Goal: Information Seeking & Learning: Learn about a topic

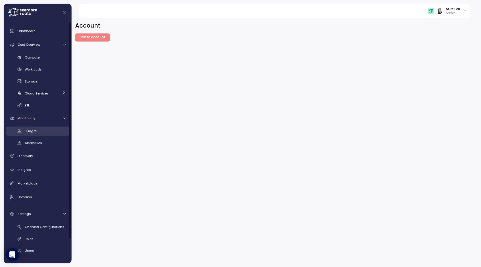
click at [31, 133] on div "Budget" at bounding box center [45, 131] width 41 height 6
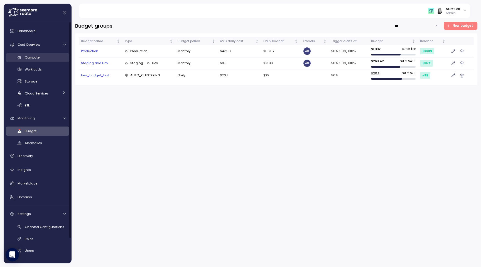
click at [21, 53] on link "Compute" at bounding box center [37, 57] width 63 height 9
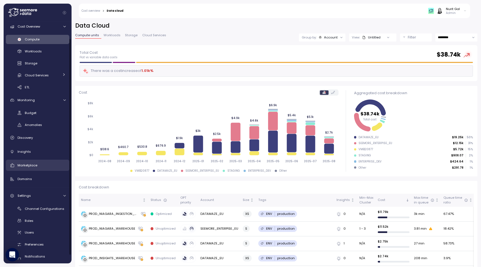
scroll to position [28, 0]
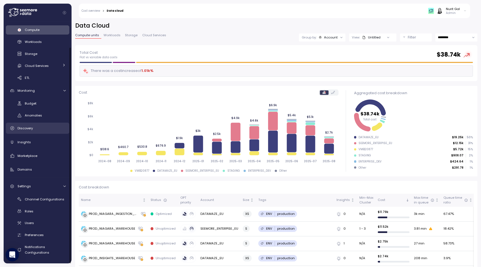
click at [40, 131] on link "Discovery" at bounding box center [37, 127] width 63 height 11
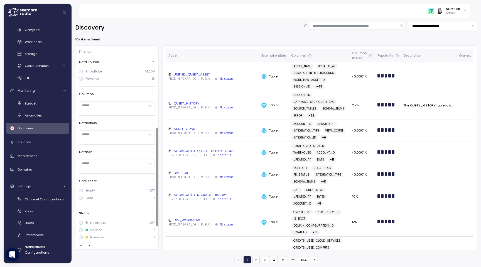
scroll to position [171, 0]
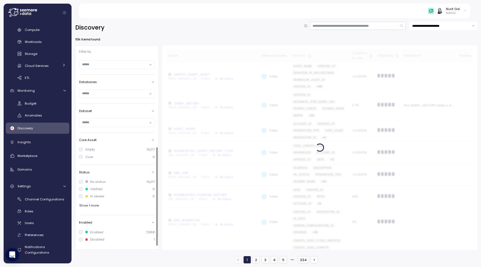
click at [102, 88] on div at bounding box center [117, 94] width 76 height 14
click at [102, 91] on input "text" at bounding box center [114, 93] width 65 height 5
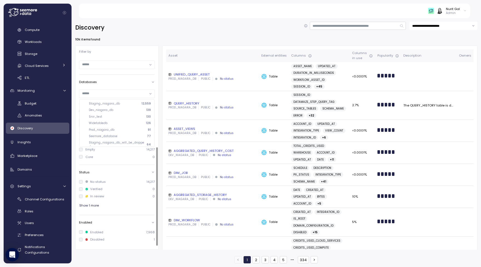
click at [108, 82] on div "Databases" at bounding box center [117, 82] width 76 height 4
click at [131, 96] on div "Databases" at bounding box center [117, 96] width 76 height 4
click at [132, 82] on div "Databases" at bounding box center [117, 82] width 76 height 4
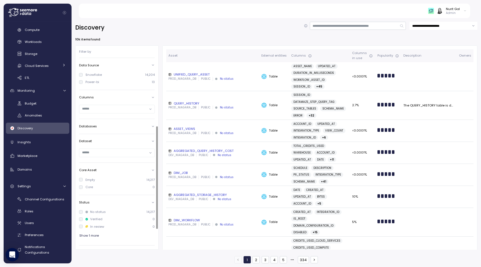
scroll to position [126, 0]
click at [121, 137] on div "Dataset" at bounding box center [117, 148] width 76 height 23
click at [119, 142] on div "Dataset" at bounding box center [117, 141] width 76 height 4
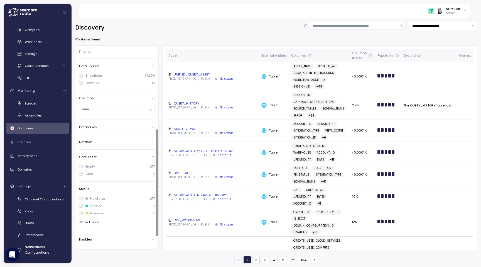
click at [111, 157] on div "Core Asset" at bounding box center [117, 156] width 76 height 4
click at [109, 168] on div "Status No status 14,217 Verified 0 In review 0 Show 1 more" at bounding box center [117, 189] width 76 height 45
click at [109, 169] on div "Status" at bounding box center [117, 171] width 76 height 4
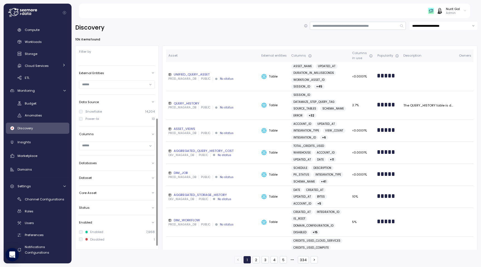
click at [100, 222] on div "Enabled" at bounding box center [117, 222] width 76 height 4
click at [99, 119] on div "Data Source" at bounding box center [117, 119] width 76 height 4
click at [102, 107] on p "External Entities" at bounding box center [91, 107] width 25 height 4
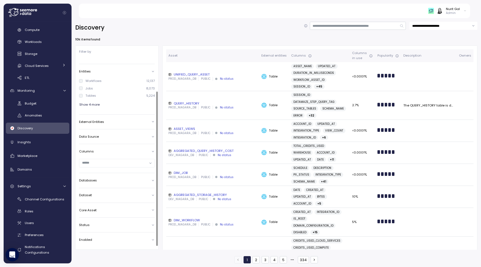
click at [100, 73] on div "Entities" at bounding box center [117, 71] width 76 height 4
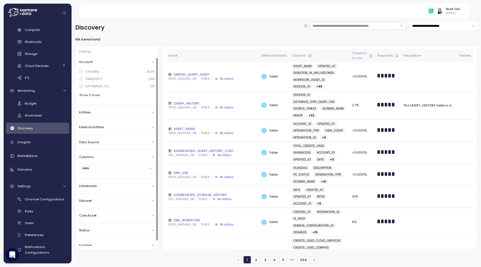
click at [93, 62] on div "Account" at bounding box center [117, 62] width 76 height 4
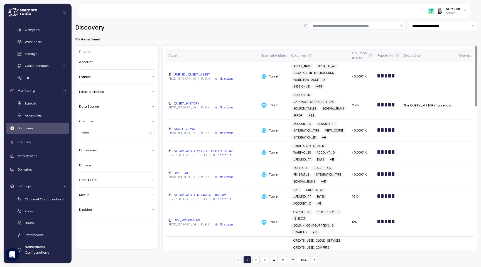
click at [150, 121] on div "Columns" at bounding box center [117, 121] width 76 height 4
click at [96, 61] on div "Account" at bounding box center [117, 62] width 76 height 4
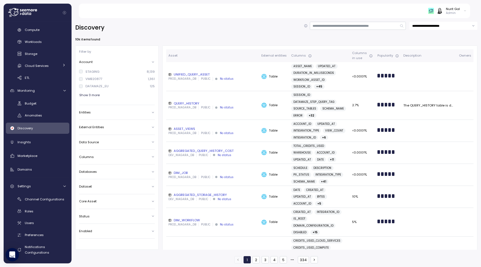
click at [96, 61] on div "Account" at bounding box center [117, 62] width 76 height 4
click at [123, 25] on div "**********" at bounding box center [276, 28] width 402 height 12
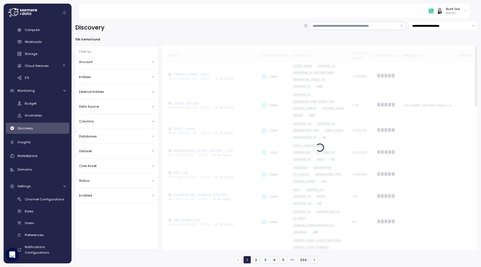
click at [228, 179] on div at bounding box center [319, 147] width 315 height 204
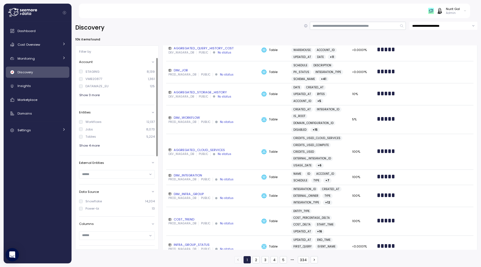
click at [152, 61] on icon at bounding box center [153, 62] width 4 height 4
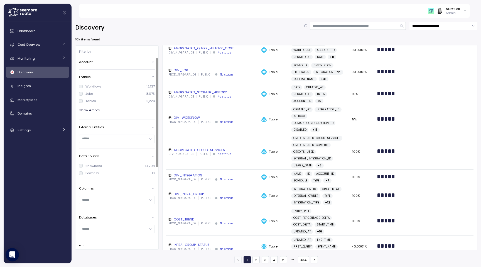
click at [152, 78] on icon at bounding box center [153, 77] width 4 height 4
click at [152, 90] on icon at bounding box center [153, 92] width 4 height 4
click at [152, 105] on icon at bounding box center [153, 107] width 4 height 4
click at [151, 121] on div "Columns" at bounding box center [117, 121] width 76 height 4
click at [151, 135] on div "Databases" at bounding box center [117, 136] width 76 height 4
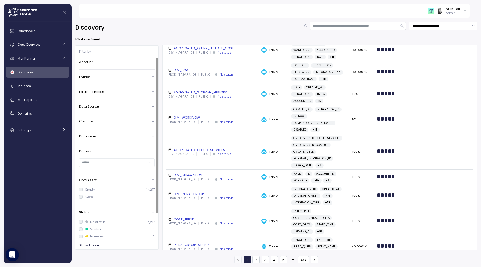
click at [152, 151] on icon at bounding box center [153, 151] width 4 height 4
click at [152, 161] on div "Core Asset Empty 14,217 Core 0" at bounding box center [117, 174] width 76 height 26
click at [152, 164] on icon at bounding box center [153, 166] width 4 height 4
click at [152, 180] on icon at bounding box center [153, 181] width 4 height 4
click at [152, 193] on icon at bounding box center [153, 195] width 4 height 4
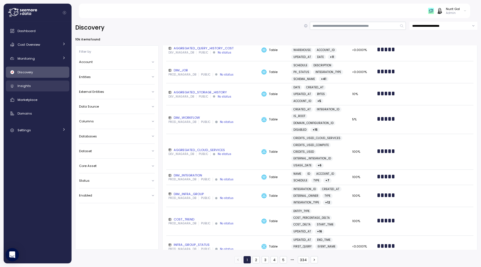
click at [35, 88] on div "Insights" at bounding box center [42, 86] width 48 height 6
